Goal: Task Accomplishment & Management: Complete application form

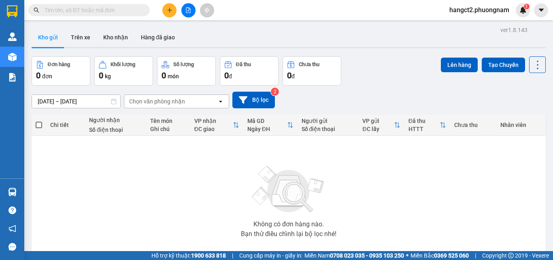
click at [189, 12] on icon "file-add" at bounding box center [188, 10] width 6 height 6
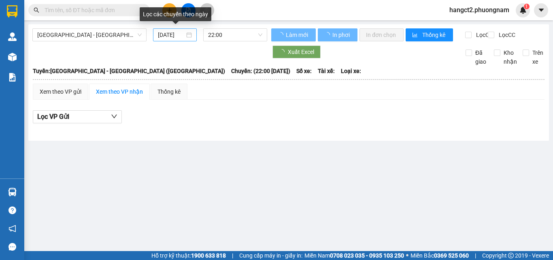
click at [171, 38] on input "[DATE]" at bounding box center [171, 34] width 27 height 9
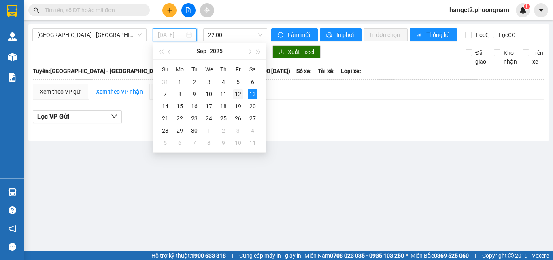
click at [239, 94] on div "12" at bounding box center [238, 94] width 10 height 10
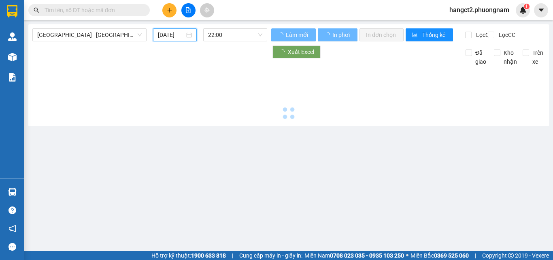
type input "[DATE]"
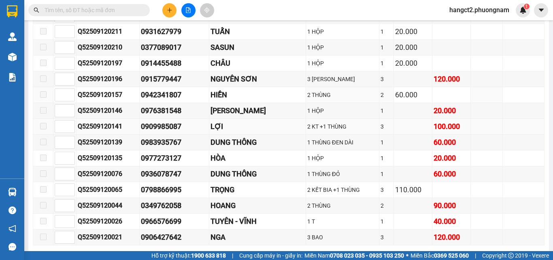
scroll to position [4414, 0]
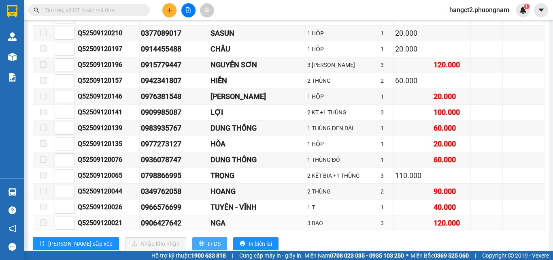
drag, startPoint x: 175, startPoint y: 239, endPoint x: 214, endPoint y: 218, distance: 44.2
click at [208, 239] on span "In DS" at bounding box center [214, 243] width 13 height 9
click at [208, 242] on span "In DS" at bounding box center [214, 243] width 13 height 9
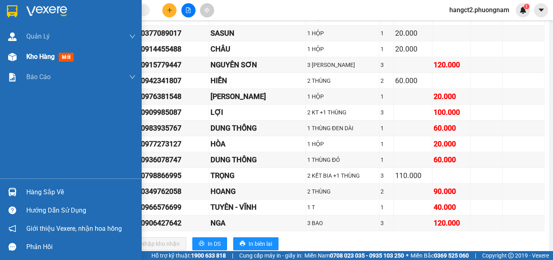
click at [36, 57] on span "Kho hàng" at bounding box center [40, 57] width 28 height 8
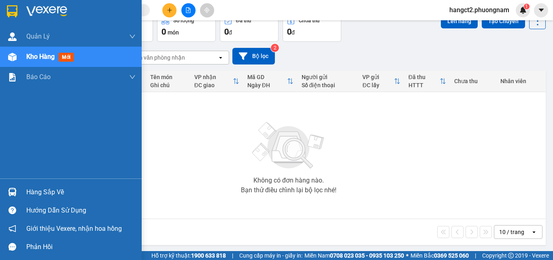
scroll to position [45, 0]
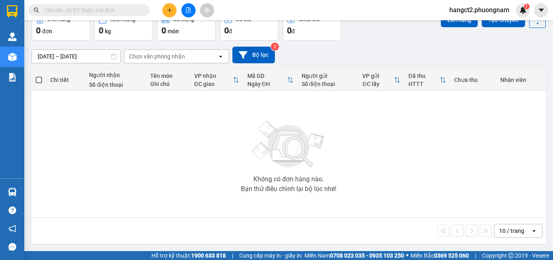
click at [130, 11] on input "text" at bounding box center [93, 10] width 96 height 9
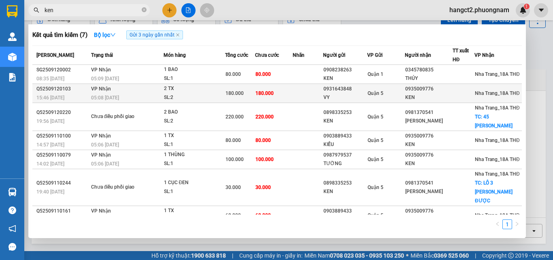
type input "ken"
click at [294, 92] on td at bounding box center [308, 93] width 30 height 19
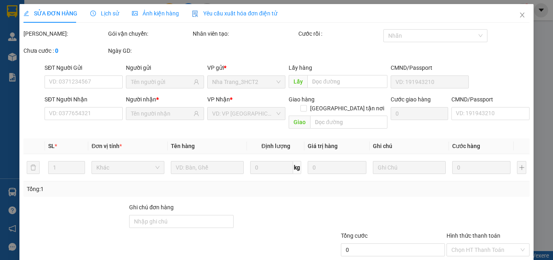
type input "0931643848"
type input "VY"
type input "0935009776"
type input "KEN"
type input "180.000"
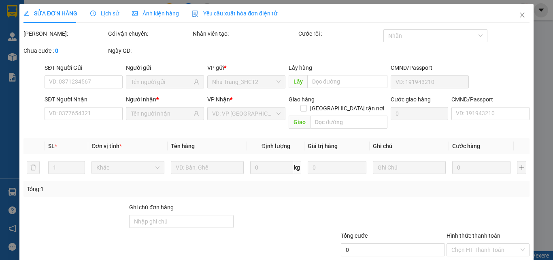
type input "180.000"
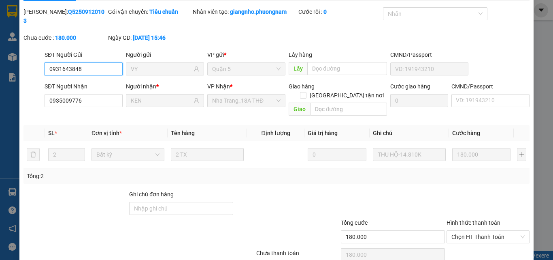
scroll to position [42, 0]
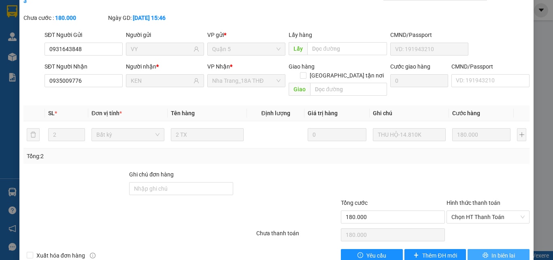
click at [492, 251] on span "In biên lai" at bounding box center [503, 255] width 23 height 9
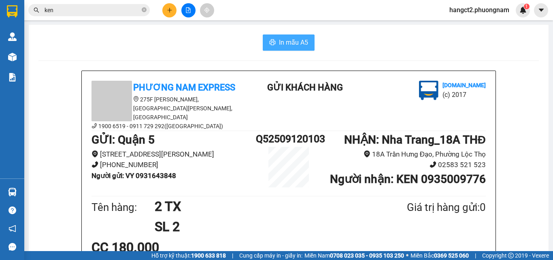
click at [279, 40] on span "In mẫu A5" at bounding box center [293, 42] width 29 height 10
click at [68, 6] on input "ken" at bounding box center [93, 10] width 96 height 9
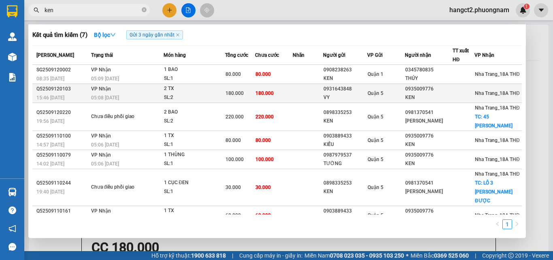
click at [387, 95] on div "Quận 5" at bounding box center [386, 93] width 37 height 9
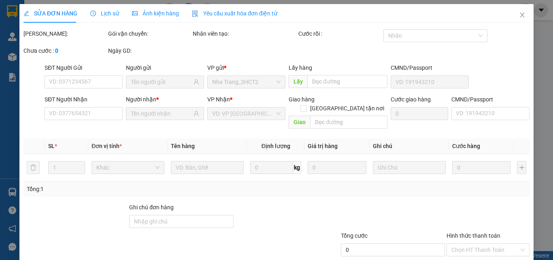
type input "0931643848"
type input "VY"
type input "0935009776"
type input "KEN"
type input "180.000"
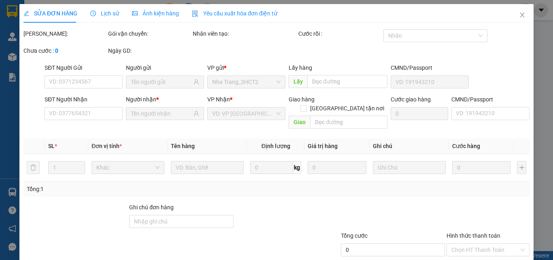
type input "180.000"
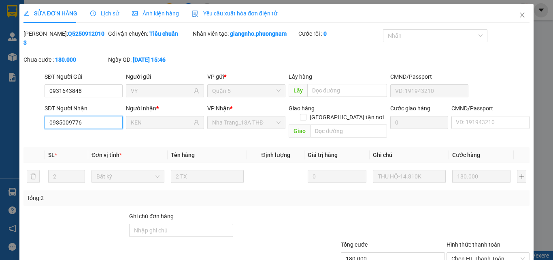
click at [92, 116] on input "0935009776" at bounding box center [84, 122] width 78 height 13
click at [520, 16] on icon "close" at bounding box center [522, 15] width 4 height 5
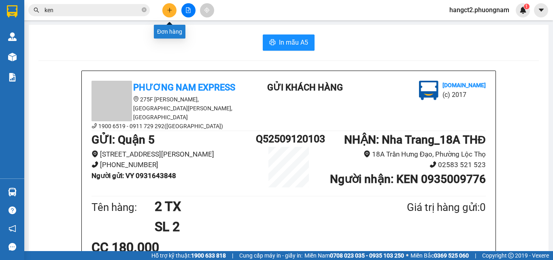
click at [172, 12] on icon "plus" at bounding box center [170, 10] width 6 height 6
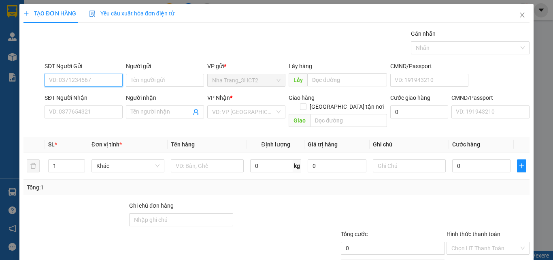
click at [80, 81] on input "SĐT Người Gửi" at bounding box center [84, 80] width 78 height 13
paste input "0935009776"
type input "0935009776"
click at [99, 99] on div "0935009776 - [PERSON_NAME]" at bounding box center [89, 96] width 80 height 9
type input "KEN"
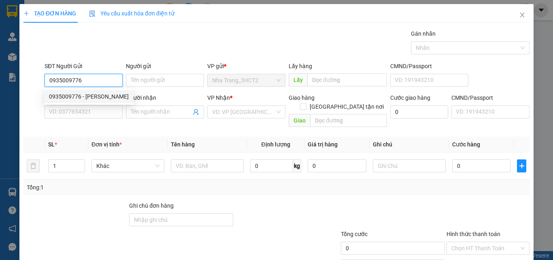
type input "0931643848"
type input "VY"
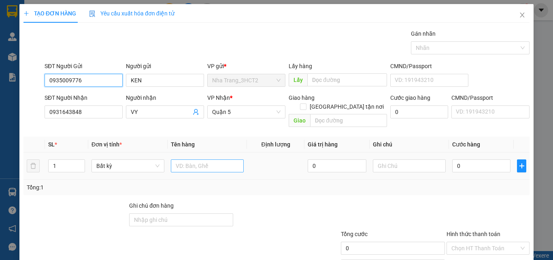
type input "0935009776"
click at [176, 159] on input "text" at bounding box center [207, 165] width 73 height 13
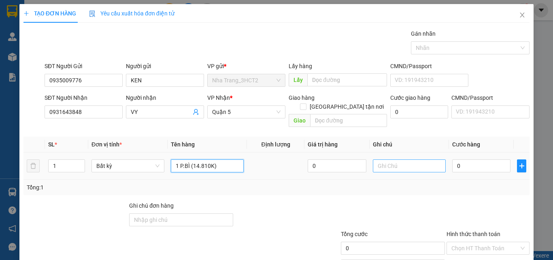
type input "1 P.BÌ (14.810K)"
click at [418, 159] on input "text" at bounding box center [409, 165] width 73 height 13
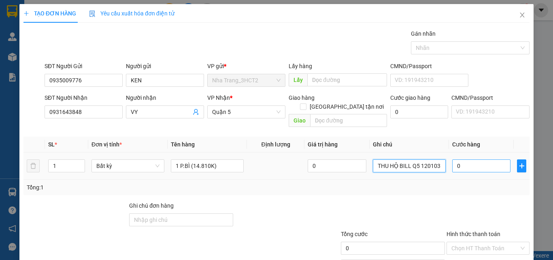
type input "THU HỘ BILL Q5 120103"
click at [481, 159] on input "0" at bounding box center [481, 165] width 58 height 13
type input "1"
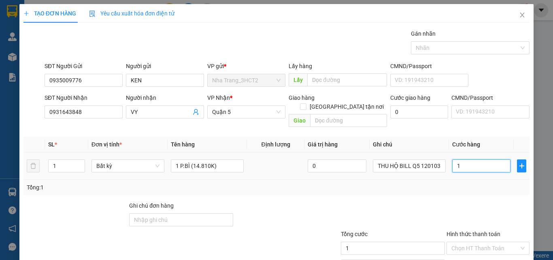
type input "14"
type input "140"
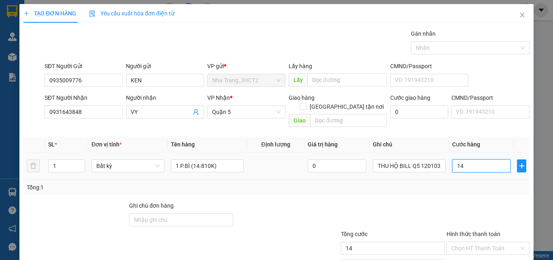
type input "140"
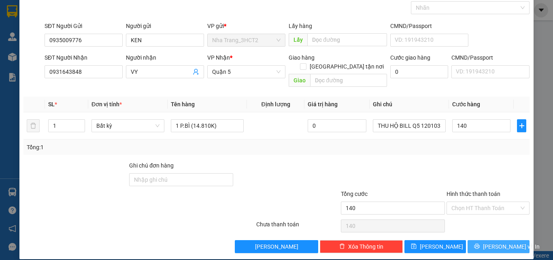
click at [490, 242] on span "[PERSON_NAME] và In" at bounding box center [511, 246] width 57 height 9
type input "140.000"
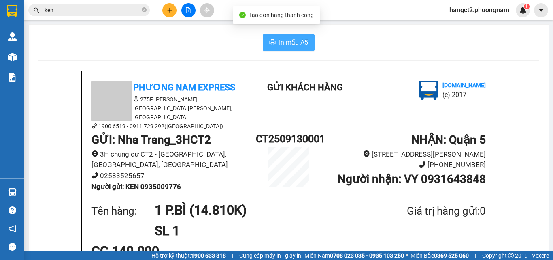
click at [300, 40] on span "In mẫu A5" at bounding box center [293, 42] width 29 height 10
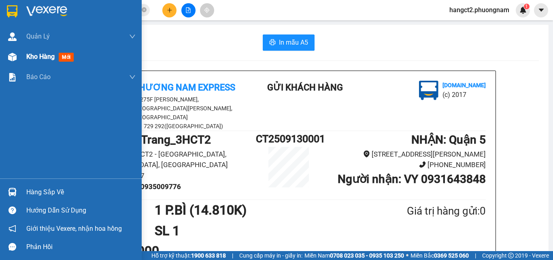
click at [28, 51] on div "Kho hàng mới" at bounding box center [80, 57] width 109 height 20
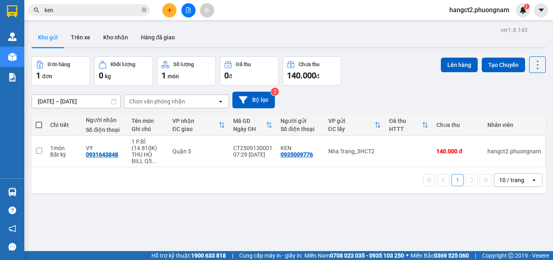
click at [87, 9] on input "ken" at bounding box center [93, 10] width 96 height 9
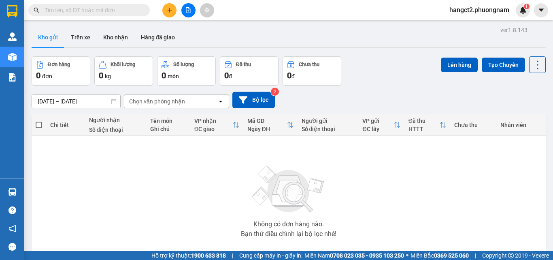
click at [109, 11] on input "text" at bounding box center [93, 10] width 96 height 9
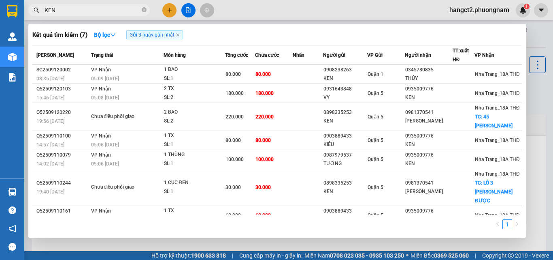
type input "KEN"
